Goal: Book appointment/travel/reservation

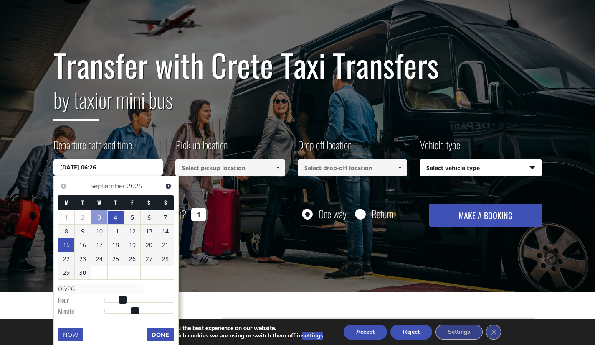
click at [69, 245] on link "15" at bounding box center [66, 244] width 16 height 13
type input "15/09/2025 00:00"
click at [211, 171] on input at bounding box center [230, 168] width 110 height 18
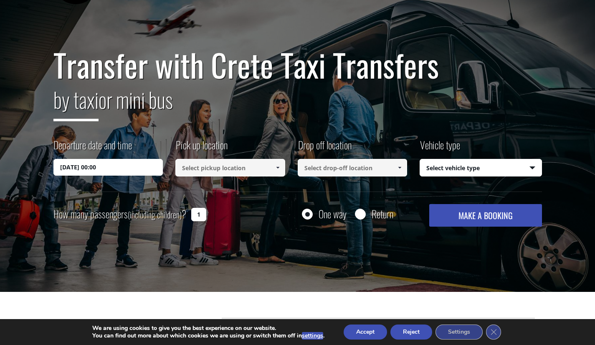
click at [211, 171] on input at bounding box center [230, 168] width 110 height 18
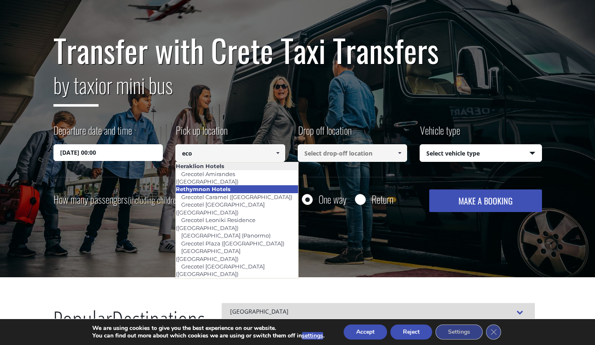
scroll to position [54, 0]
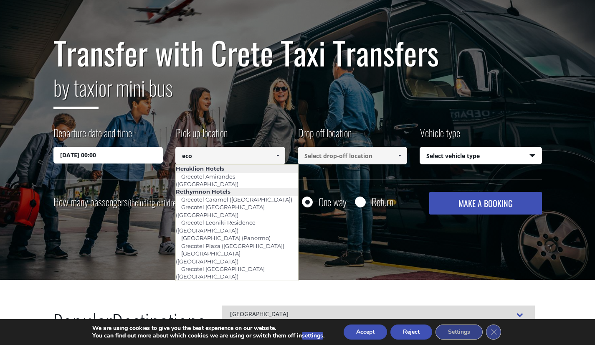
click at [242, 158] on input "eco" at bounding box center [230, 156] width 110 height 18
type input "E"
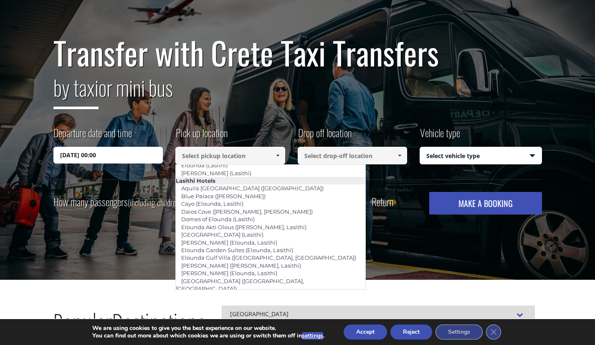
scroll to position [1162, 0]
type input "Adele (Rethymnon)"
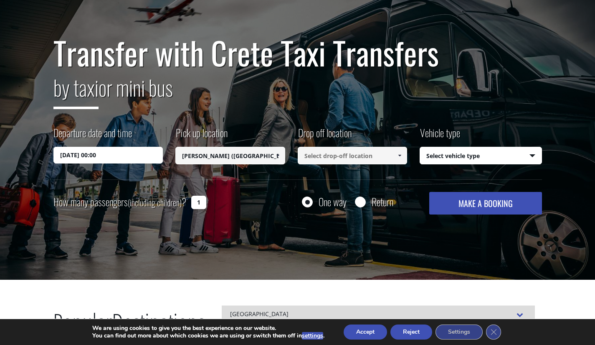
click at [334, 155] on input at bounding box center [353, 156] width 110 height 18
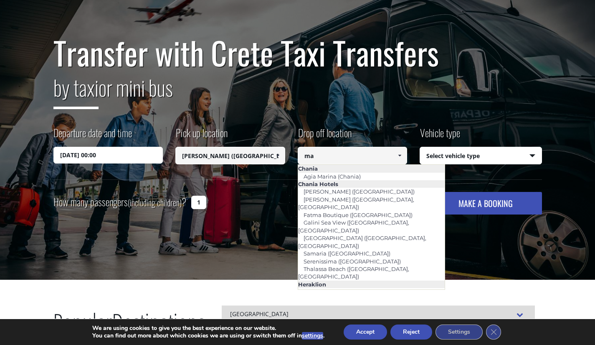
type input "m"
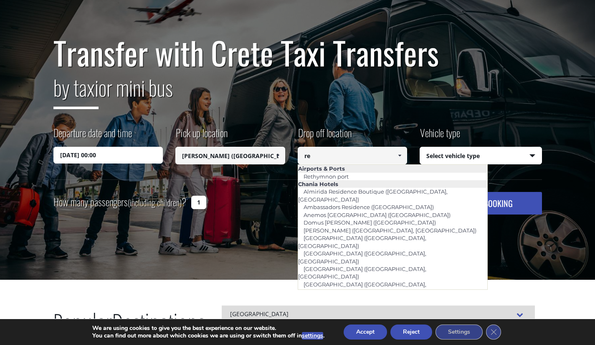
type input "r"
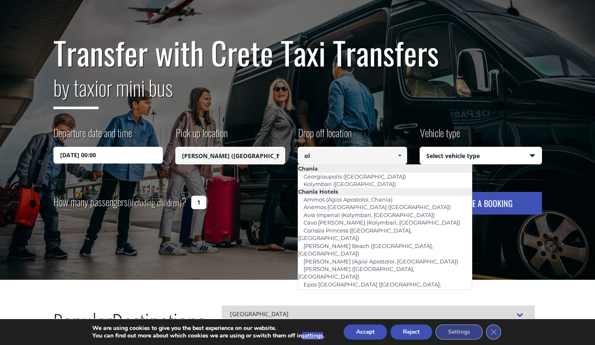
type input "o"
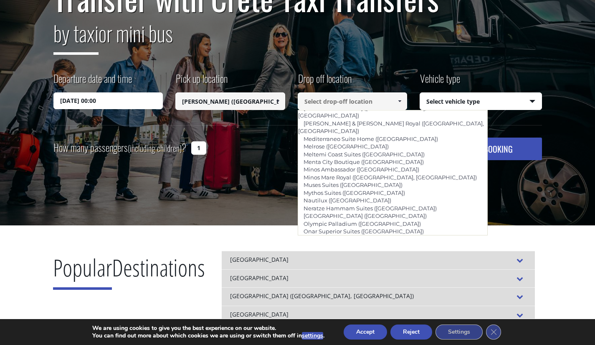
scroll to position [108, 0]
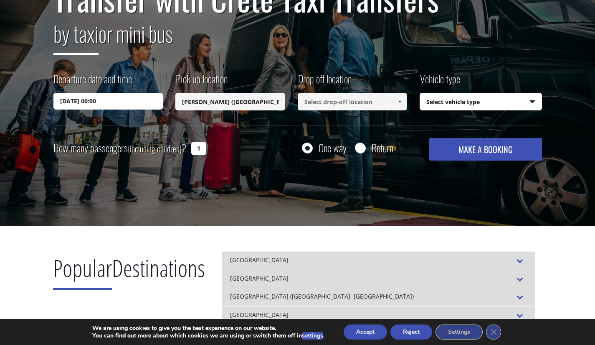
click at [346, 104] on input at bounding box center [353, 102] width 110 height 18
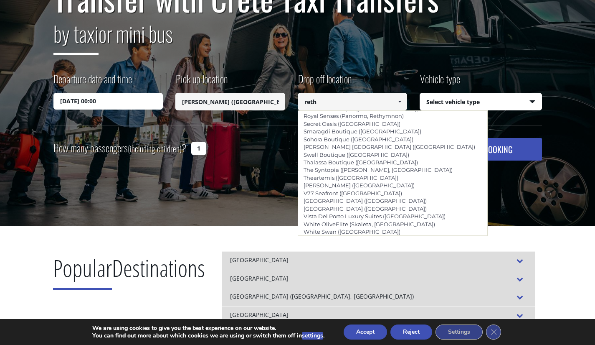
scroll to position [662, 0]
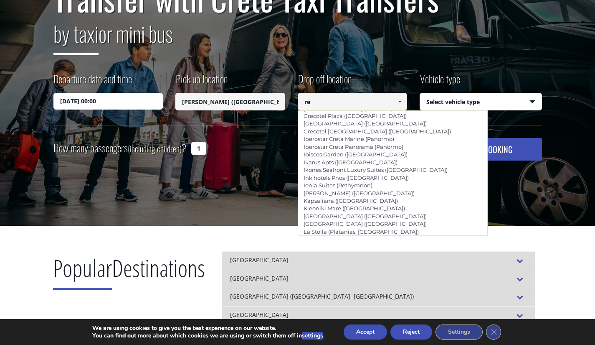
type input "r"
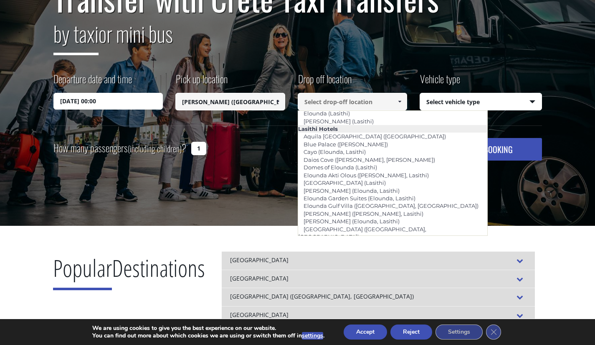
scroll to position [1160, 0]
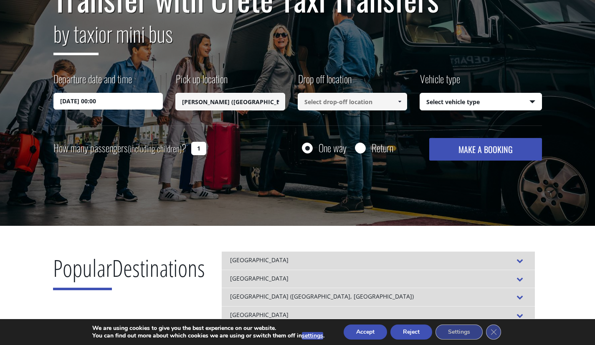
click at [356, 99] on input at bounding box center [353, 102] width 110 height 18
click at [401, 99] on span at bounding box center [400, 101] width 7 height 7
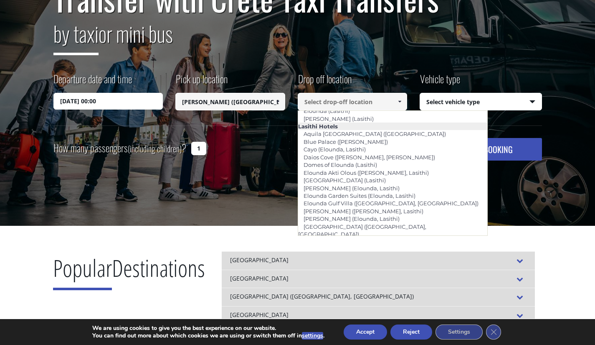
scroll to position [1157, 0]
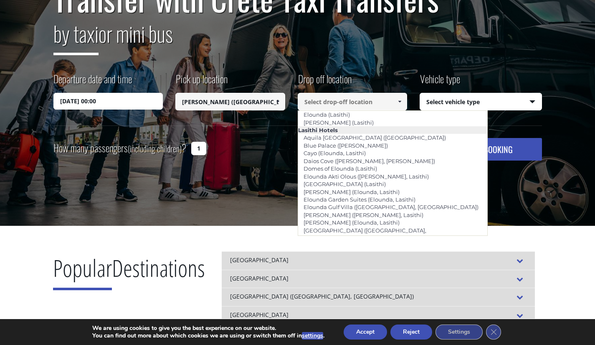
type input "Rethymnon city"
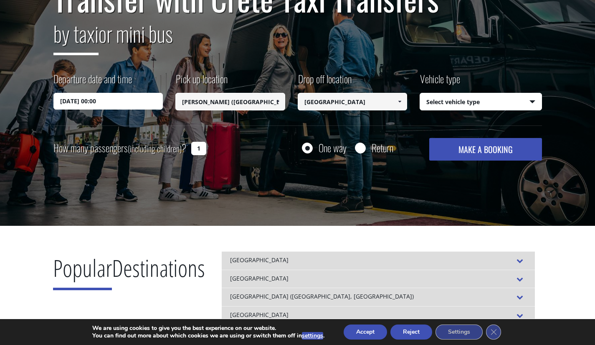
click at [442, 104] on select "Select vehicle type Taxi (4 passengers) Mercedes E Class Mini Van (7 passengers…" at bounding box center [481, 102] width 122 height 18
select select "4604"
click at [420, 93] on select "Select vehicle type Taxi (4 passengers) Mercedes E Class Mini Van (7 passengers…" at bounding box center [481, 102] width 122 height 18
click at [469, 152] on button "MAKE A BOOKING" at bounding box center [486, 149] width 112 height 23
click at [198, 150] on input "1" at bounding box center [198, 148] width 15 height 13
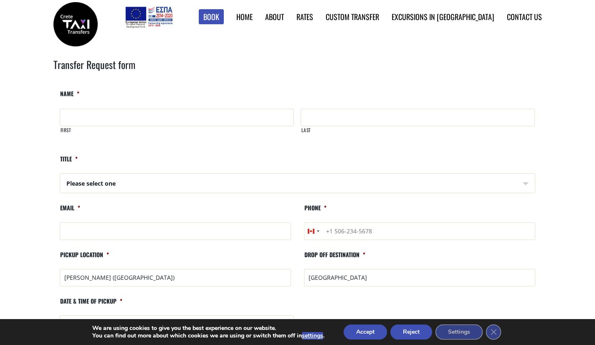
click at [0, 0] on link "Find Rates by Location" at bounding box center [0, 0] width 0 height 0
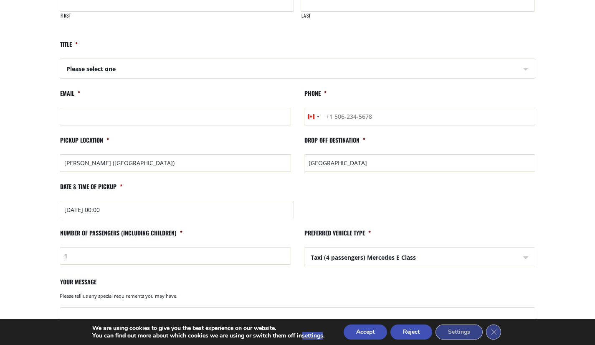
scroll to position [118, 0]
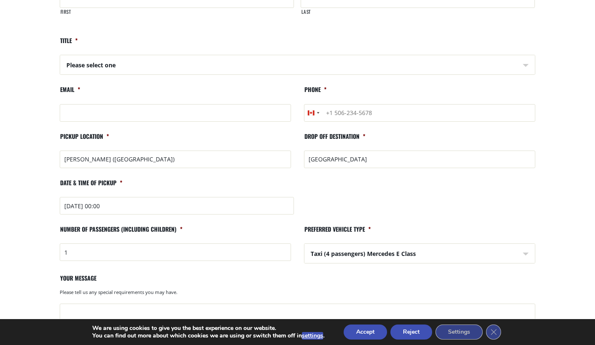
click at [79, 252] on input "1" at bounding box center [175, 252] width 231 height 18
type input "25"
click at [345, 250] on select "Taxi (4 passengers) Mercedes E Class Mini Van (8 passengers) Mercedes Vito Mini…" at bounding box center [420, 254] width 231 height 20
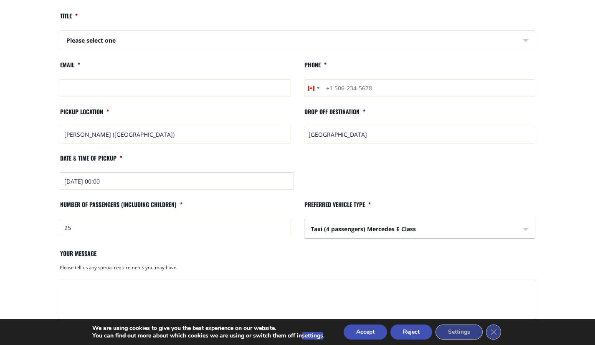
scroll to position [153, 0]
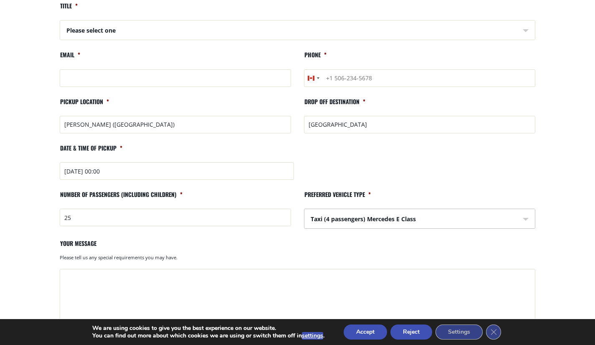
click at [346, 222] on select "Taxi (4 passengers) Mercedes E Class Mini Van (8 passengers) Mercedes Vito Mini…" at bounding box center [420, 219] width 231 height 20
select select "Mini Bus (16 passengers) Mercedes Sprinter"
click at [305, 209] on select "Taxi (4 passengers) Mercedes E Class Mini Van (8 passengers) Mercedes Vito Mini…" at bounding box center [420, 219] width 231 height 20
click at [363, 122] on input "[GEOGRAPHIC_DATA]" at bounding box center [419, 125] width 231 height 18
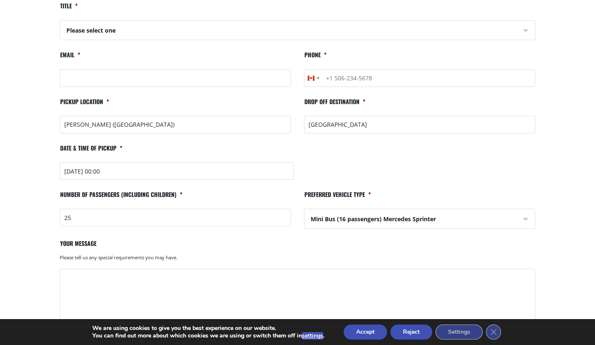
click at [363, 122] on input "[GEOGRAPHIC_DATA]" at bounding box center [419, 125] width 231 height 18
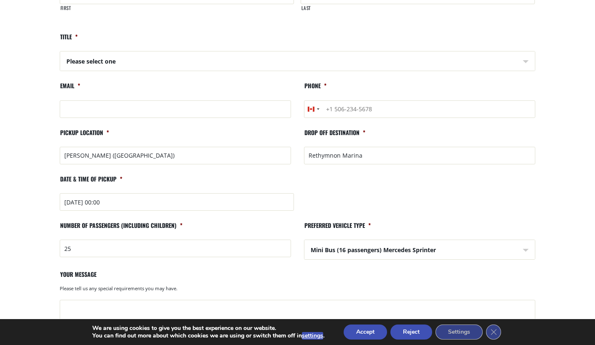
scroll to position [107, 0]
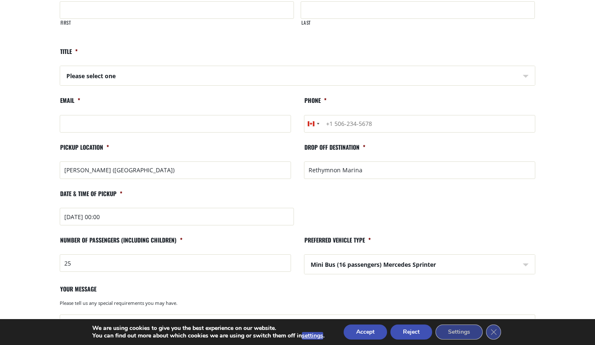
type input "Rethymnon Marina"
click at [116, 76] on select "Please select one Mr Mrs" at bounding box center [298, 76] width 475 height 20
select select "Mrs"
click at [61, 66] on select "Please select one Mr Mrs" at bounding box center [298, 76] width 475 height 20
click at [85, 117] on input "Email *" at bounding box center [175, 124] width 231 height 18
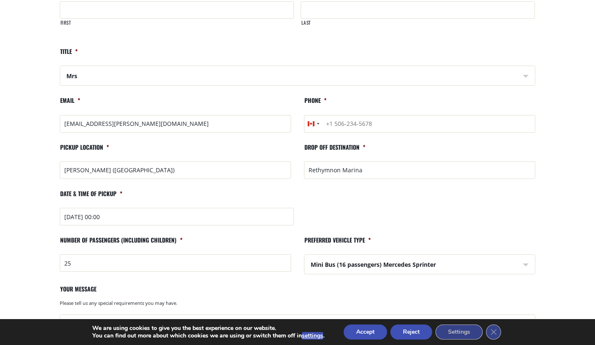
type input "jasanddim@rogers.com"
click at [354, 126] on input "Phone *" at bounding box center [419, 124] width 231 height 18
click at [344, 124] on input "+16136204433" at bounding box center [419, 124] width 231 height 18
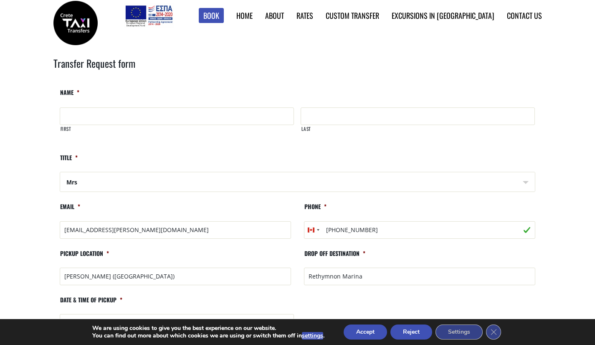
scroll to position [0, 0]
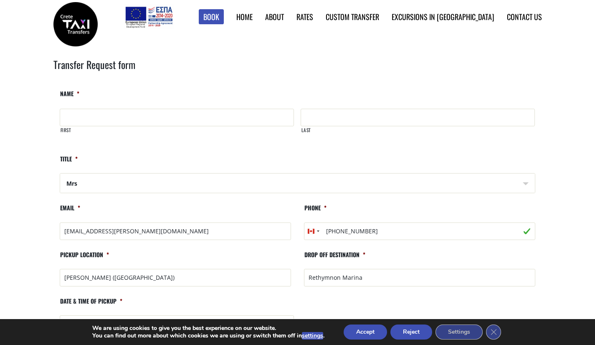
type input "+16136204433"
click at [237, 119] on input "First" at bounding box center [177, 118] width 234 height 18
type input "Jasmine"
type input "O"
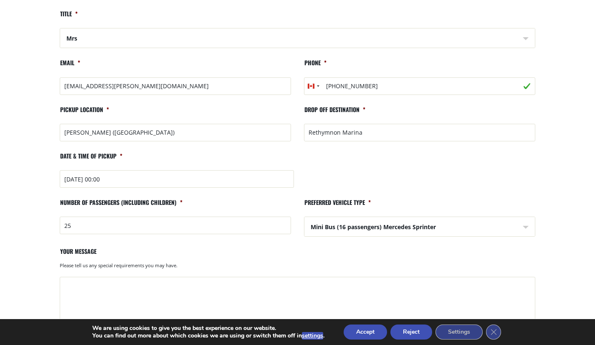
scroll to position [214, 0]
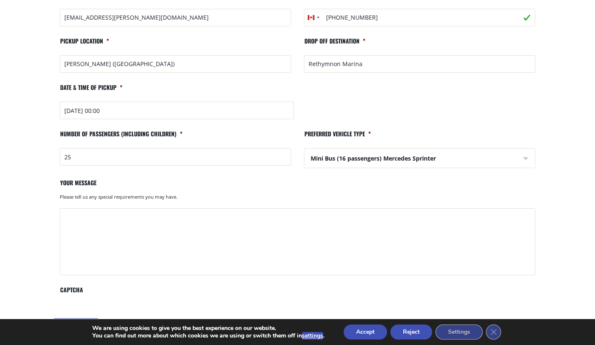
type input "Grammatikakis"
click at [85, 246] on textarea "Your message" at bounding box center [298, 241] width 476 height 67
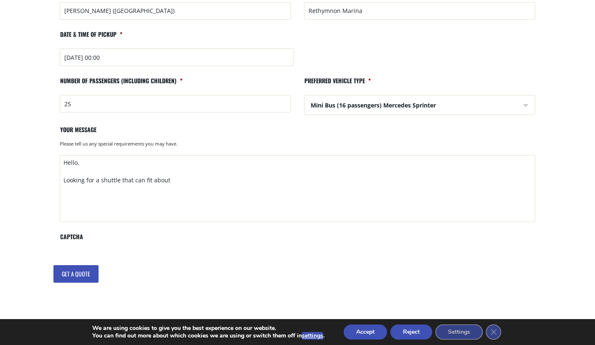
scroll to position [266, 0]
click at [186, 177] on textarea "Hello, Looking for a shuttle that can fit about" at bounding box center [298, 188] width 476 height 67
drag, startPoint x: 175, startPoint y: 178, endPoint x: 122, endPoint y: 180, distance: 53.1
click at [122, 180] on textarea "Hello, Looking for a shuttle that can fit about" at bounding box center [298, 188] width 476 height 67
drag, startPoint x: 216, startPoint y: 183, endPoint x: 173, endPoint y: 178, distance: 42.9
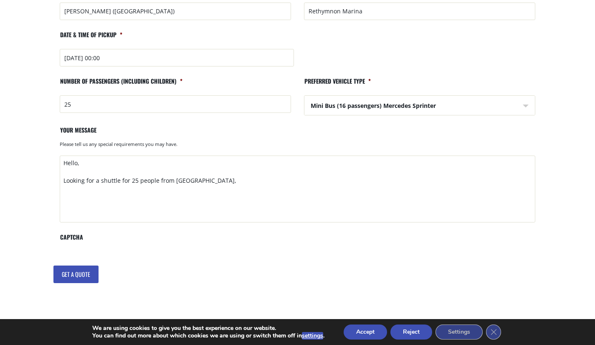
click at [173, 178] on textarea "Hello, Looking for a shuttle for 25 people from Eco Villas," at bounding box center [298, 188] width 476 height 67
paste textarea "Epar.Od. Platanon-Moni Arkadiou 15, Adele 741 50"
click at [173, 181] on textarea "Hello, Looking for a shuttle for 25 people from Eco Villa Epar.Od. Platanon-Mon…" at bounding box center [298, 188] width 476 height 67
click at [63, 190] on textarea "Hello, Looking for a shuttle for 25 people from Eco Villa Epar.Od. Platanon-Mon…" at bounding box center [298, 188] width 476 height 67
click at [343, 180] on textarea "Hello, Looking for a shuttle for 25 people from Eco Villa - Epar.Od. Platanon-M…" at bounding box center [298, 188] width 476 height 67
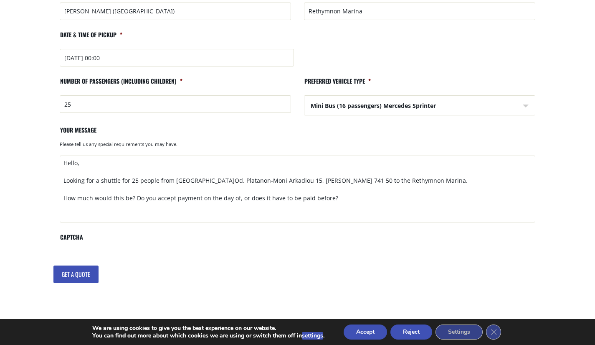
click at [130, 179] on textarea "Hello, Looking for a shuttle for 25 people from Eco Villa - Epar.Od. Platanon-M…" at bounding box center [298, 188] width 476 height 67
click at [122, 190] on textarea "Hello, Looking for a shuttle for 25 people from Eco Villa - Epar.Od. Platanon-M…" at bounding box center [298, 188] width 476 height 67
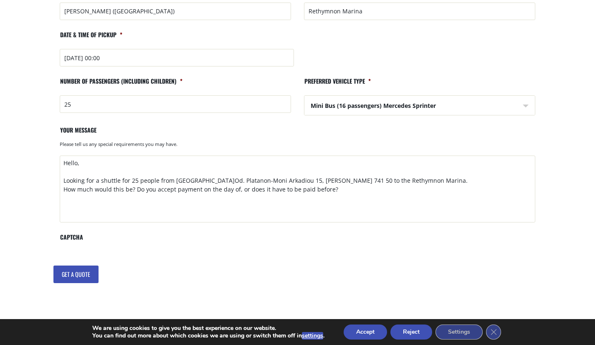
click at [341, 191] on textarea "Hello, Looking for a shuttle for 25 people from Eco Villa - Epar.Od. Platanon-M…" at bounding box center [298, 188] width 476 height 67
click at [423, 182] on textarea "Hello, Looking for a shuttle for 25 people from Eco Villa - Epar.Od. Platanon-M…" at bounding box center [298, 188] width 476 height 67
click at [343, 205] on textarea "Hello, Looking for a shuttle for 25 people from Eco Villa - Epar.Od. Platanon-M…" at bounding box center [298, 188] width 476 height 67
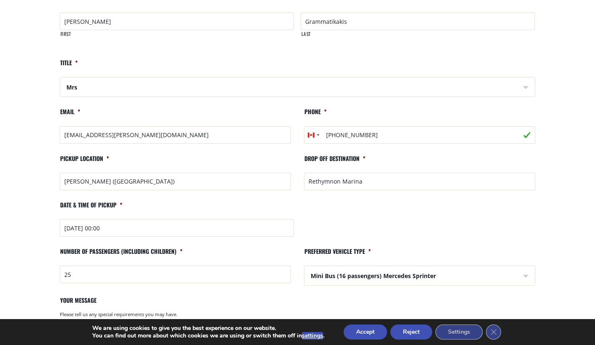
scroll to position [97, 0]
type textarea "Hello, Looking for a shuttle for 25 people from Eco Villa - Epar.Od. Platanon-M…"
click at [143, 226] on input "2025-09-15 00:00" at bounding box center [177, 227] width 235 height 18
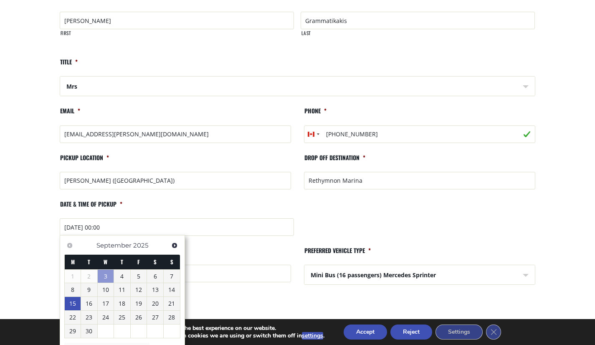
click at [66, 303] on link "15" at bounding box center [73, 303] width 16 height 13
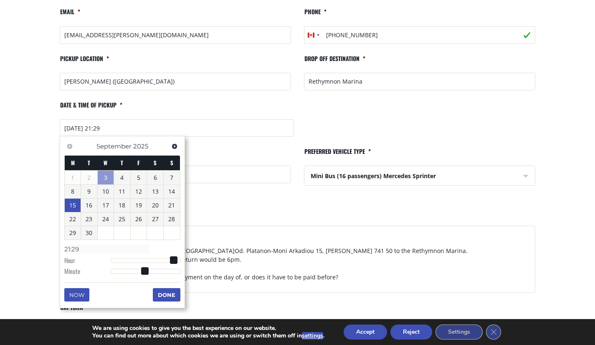
scroll to position [196, 0]
type input "15/09/2025 20:29"
type input "20:29"
type input "15/09/2025 19:29"
type input "19:29"
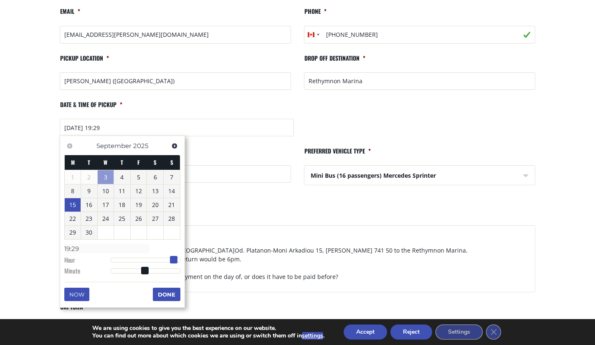
type input "15/09/2025 18:29"
type input "18:29"
type input "15/09/2025 17:29"
type input "17:29"
type input "15/09/2025 16:29"
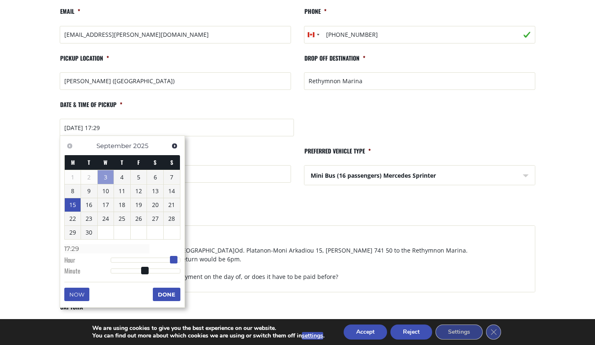
type input "16:29"
type input "15/09/2025 15:29"
type input "15:29"
type input "15/09/2025 14:29"
type input "14:29"
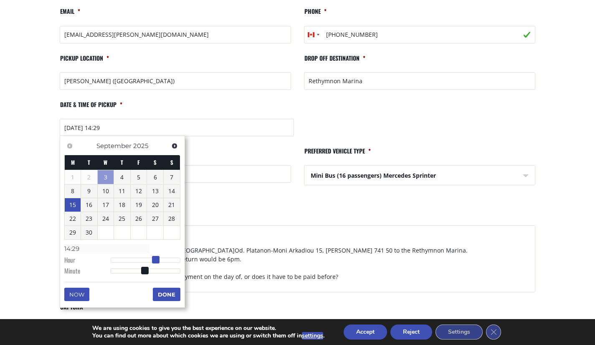
type input "15/09/2025 13:29"
type input "13:29"
type input "15/09/2025 12:29"
type input "12:29"
type input "15/09/2025 11:29"
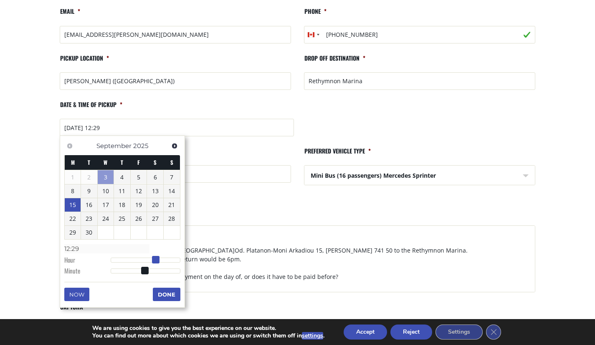
type input "11:29"
type input "15/09/2025 10:29"
type input "10:29"
type input "15/09/2025 09:29"
type input "09:29"
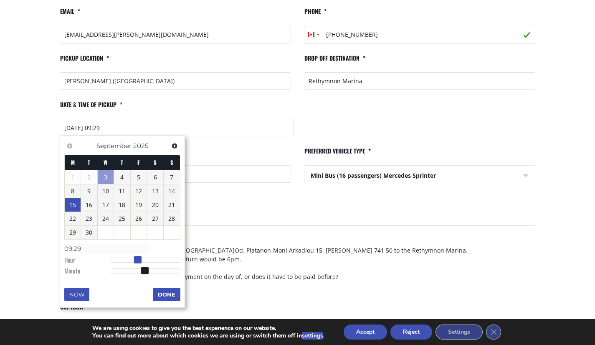
type input "15/09/2025 08:29"
type input "08:29"
type input "15/09/2025 07:29"
type input "07:29"
type input "15/09/2025 08:29"
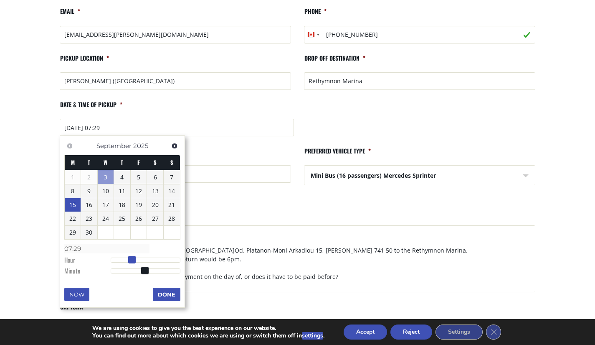
type input "08:29"
type input "15/09/2025 07:29"
type input "07:29"
type input "15/09/2025 08:29"
type input "08:29"
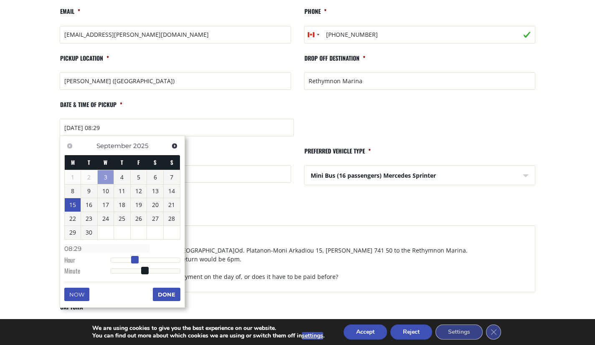
drag, startPoint x: 173, startPoint y: 261, endPoint x: 133, endPoint y: 258, distance: 40.2
click at [133, 258] on span at bounding box center [135, 260] width 8 height 8
type input "15/09/2025 08:30"
type input "08:30"
type input "15/09/2025 08:29"
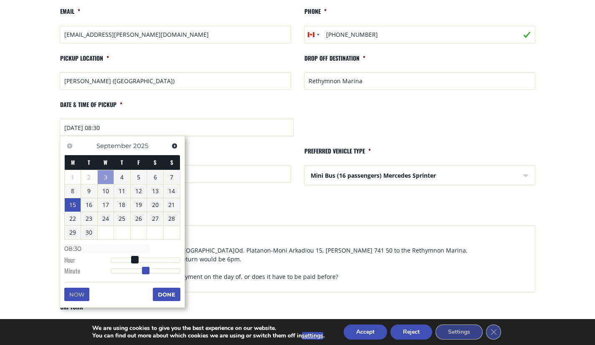
type input "08:29"
type input "15/09/2025 08:28"
type input "08:28"
type input "15/09/2025 08:27"
type input "08:27"
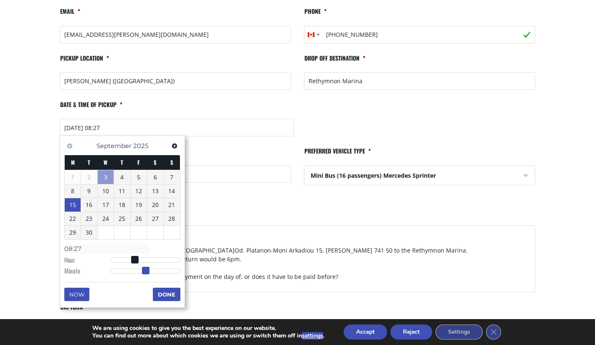
type input "15/09/2025 08:26"
type input "08:26"
type input "15/09/2025 08:25"
type input "08:25"
type input "15/09/2025 08:24"
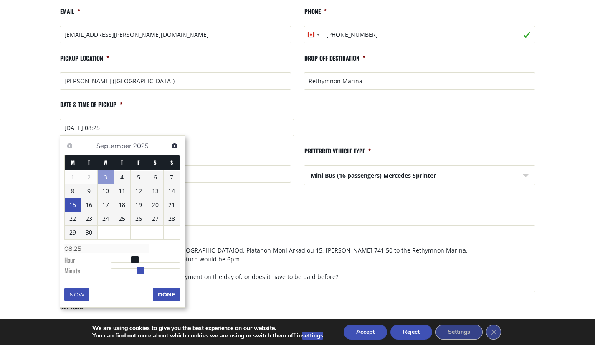
type input "08:24"
type input "15/09/2025 08:23"
type input "08:23"
type input "15/09/2025 08:22"
type input "08:22"
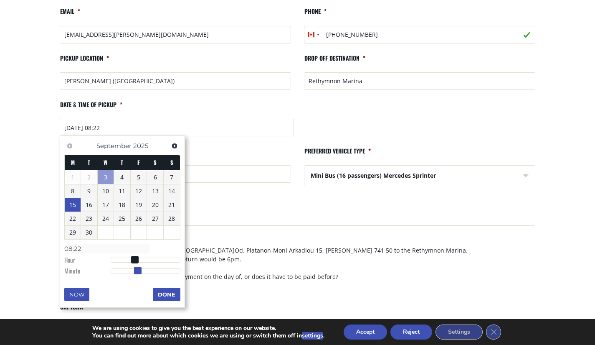
type input "15/09/2025 08:21"
type input "08:21"
type input "15/09/2025 08:20"
type input "08:20"
type input "15/09/2025 08:19"
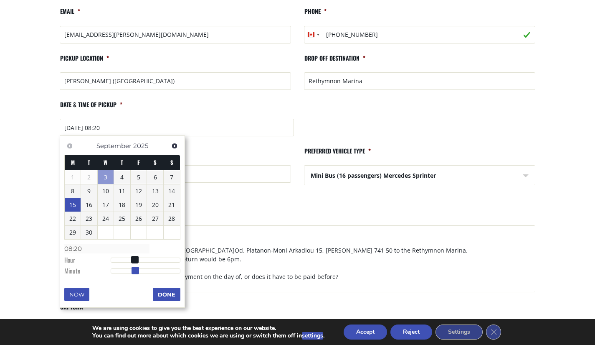
type input "08:19"
type input "15/09/2025 08:18"
type input "08:18"
type input "15/09/2025 08:17"
type input "08:17"
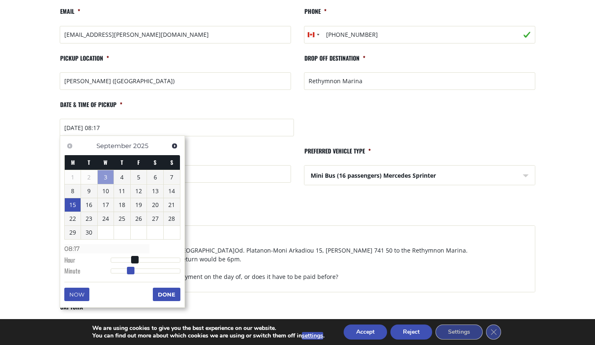
type input "15/09/2025 08:16"
type input "08:16"
type input "15/09/2025 08:15"
type input "08:15"
drag, startPoint x: 142, startPoint y: 269, endPoint x: 126, endPoint y: 271, distance: 16.8
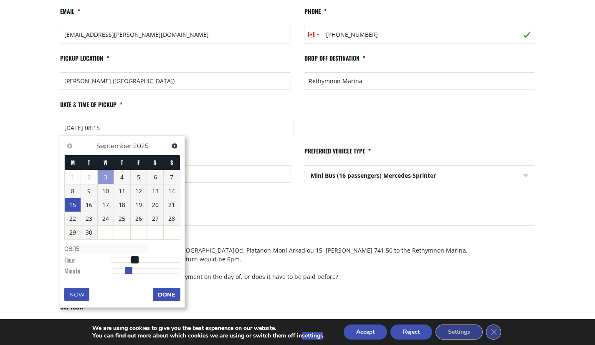
click at [126, 271] on span at bounding box center [129, 271] width 8 height 8
click at [162, 293] on button "Done" at bounding box center [167, 293] width 28 height 13
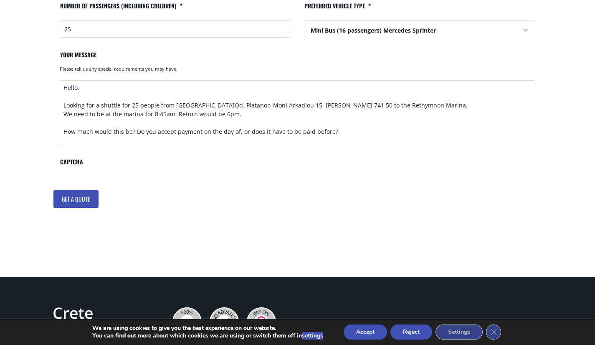
scroll to position [347, 0]
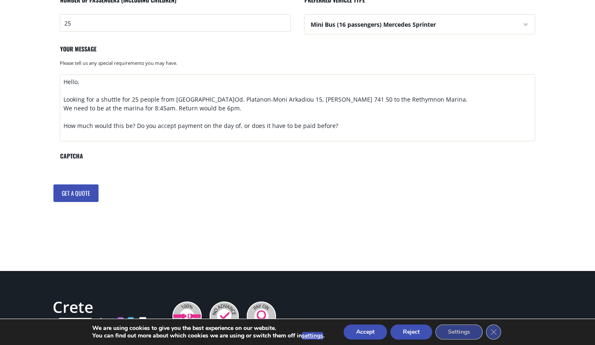
click at [75, 192] on input "Get a quote" at bounding box center [75, 193] width 45 height 18
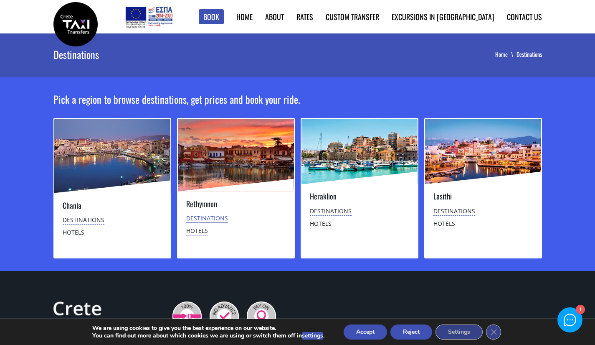
click at [197, 218] on link "Destinations" at bounding box center [207, 218] width 42 height 9
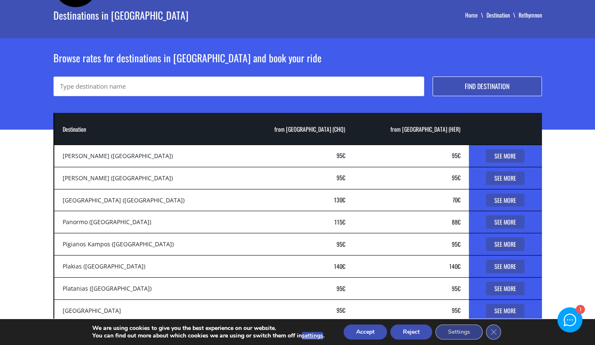
scroll to position [39, 0]
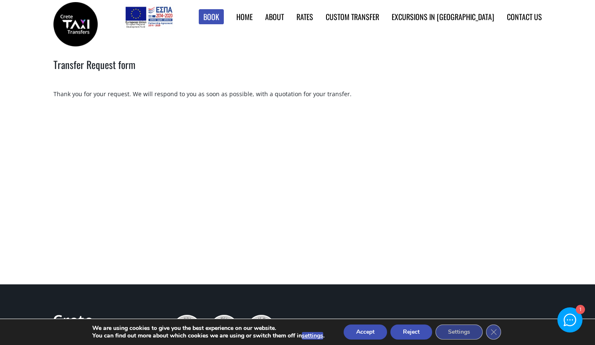
click at [0, 0] on link "Find Rates in Table" at bounding box center [0, 0] width 0 height 0
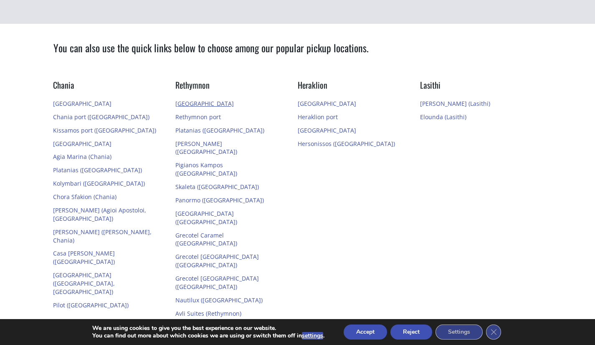
scroll to position [181, 0]
click at [198, 100] on link "[GEOGRAPHIC_DATA]" at bounding box center [204, 103] width 58 height 8
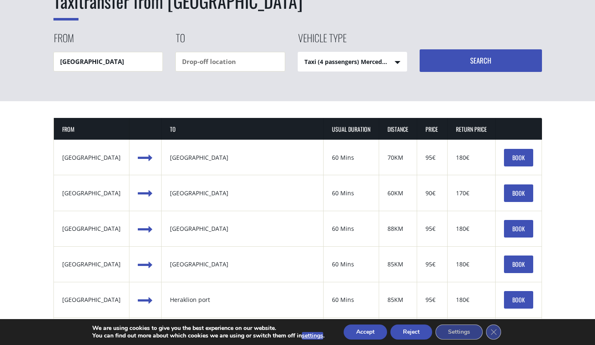
scroll to position [103, 0]
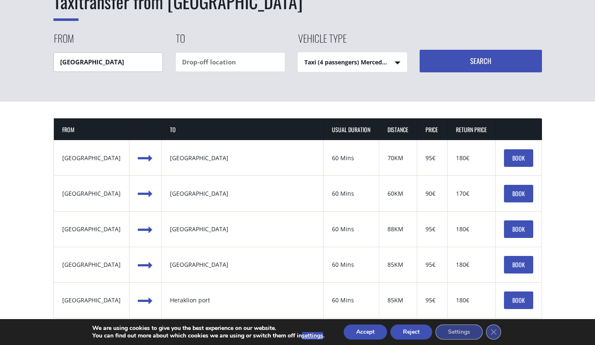
click at [125, 60] on input "Rethymnon city" at bounding box center [108, 62] width 110 height 20
type input "[PERSON_NAME]"
type input "Rethymnon"
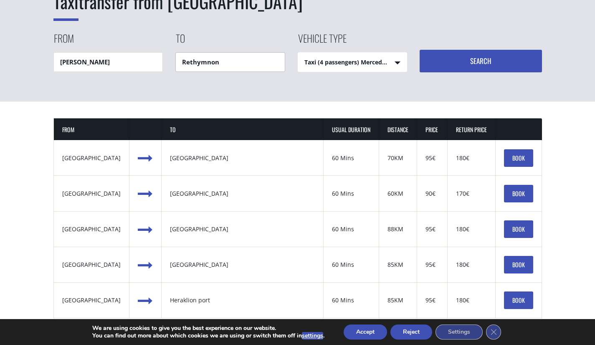
click at [420, 50] on button "Search" at bounding box center [481, 61] width 122 height 23
